Goal: Task Accomplishment & Management: Use online tool/utility

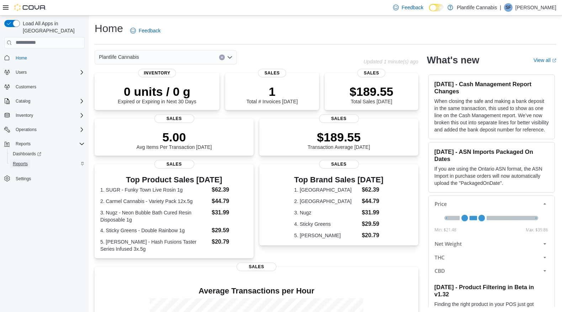
click at [22, 161] on span "Reports" at bounding box center [20, 164] width 15 height 6
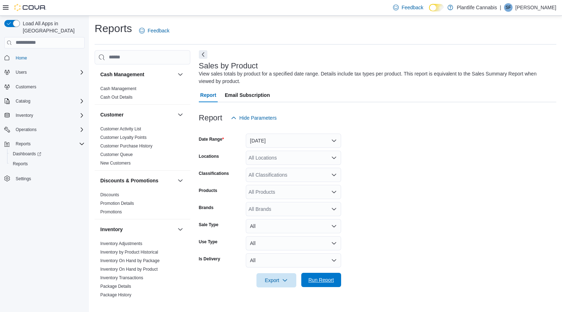
click at [331, 284] on span "Run Report" at bounding box center [321, 280] width 31 height 14
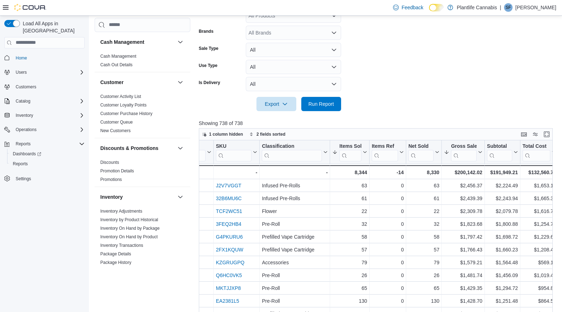
scroll to position [0, 130]
